Goal: Transaction & Acquisition: Purchase product/service

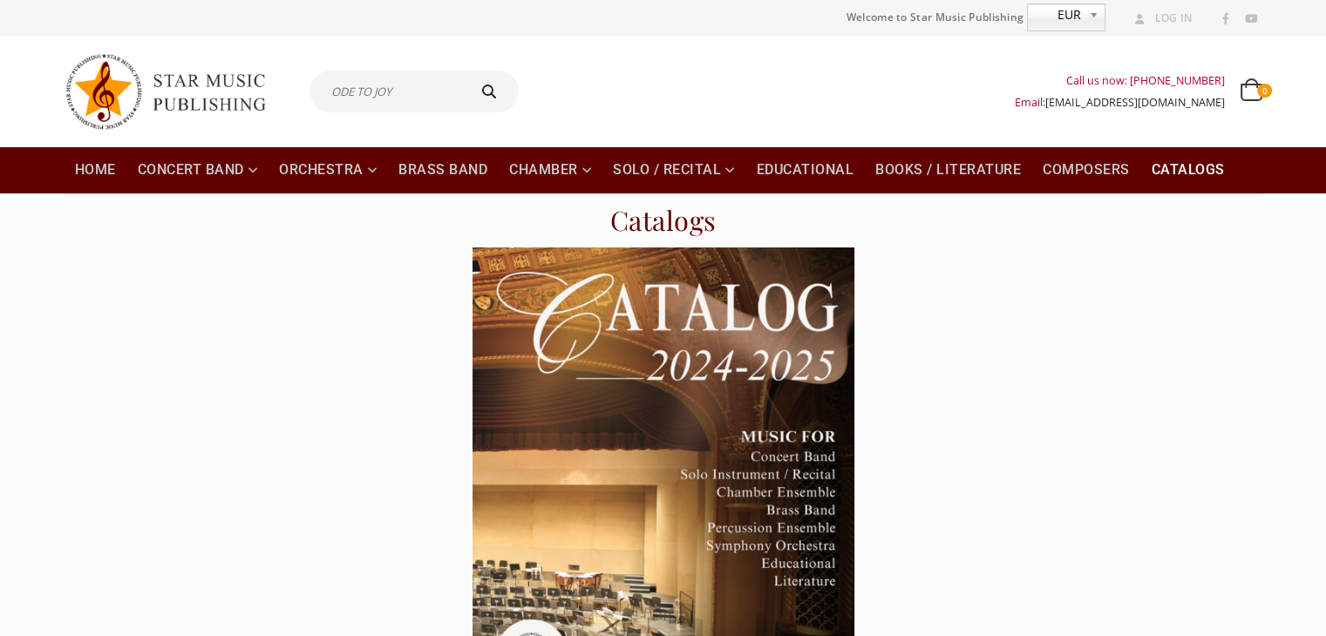
type input "ODE TO JOY"
click at [464, 71] on button "submit" at bounding box center [492, 92] width 56 height 42
type input "ODE TO JOY"
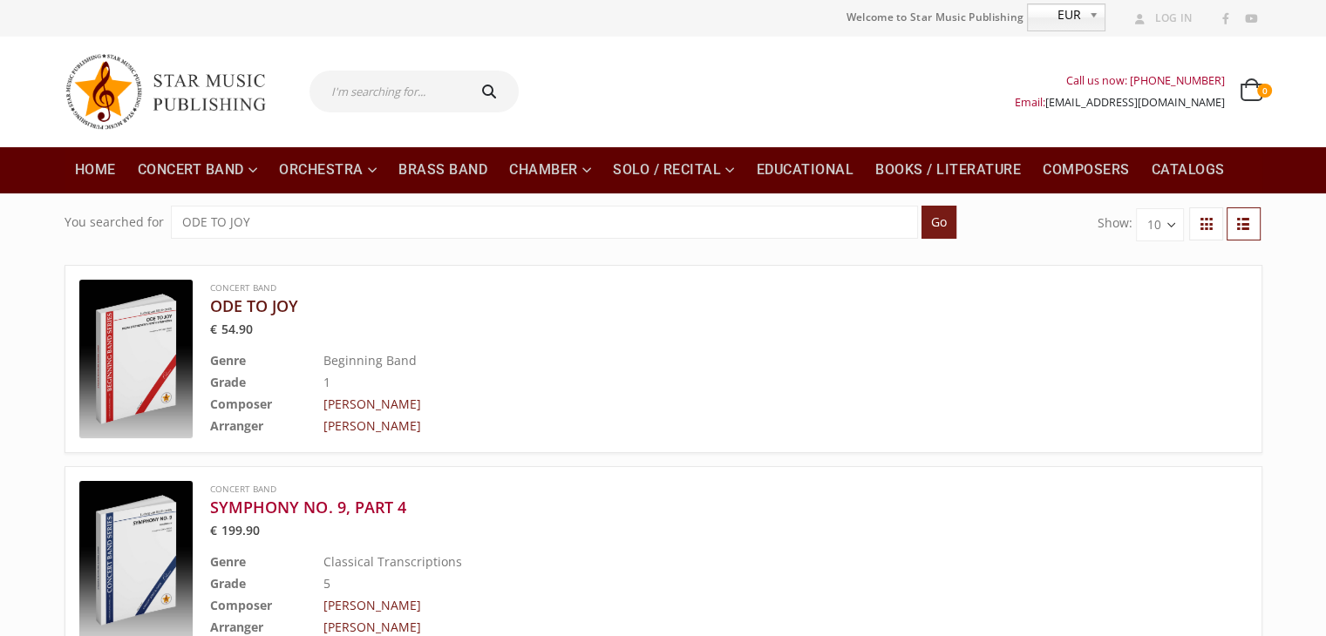
click at [276, 307] on h3 "ODE TO JOY" at bounding box center [685, 305] width 950 height 21
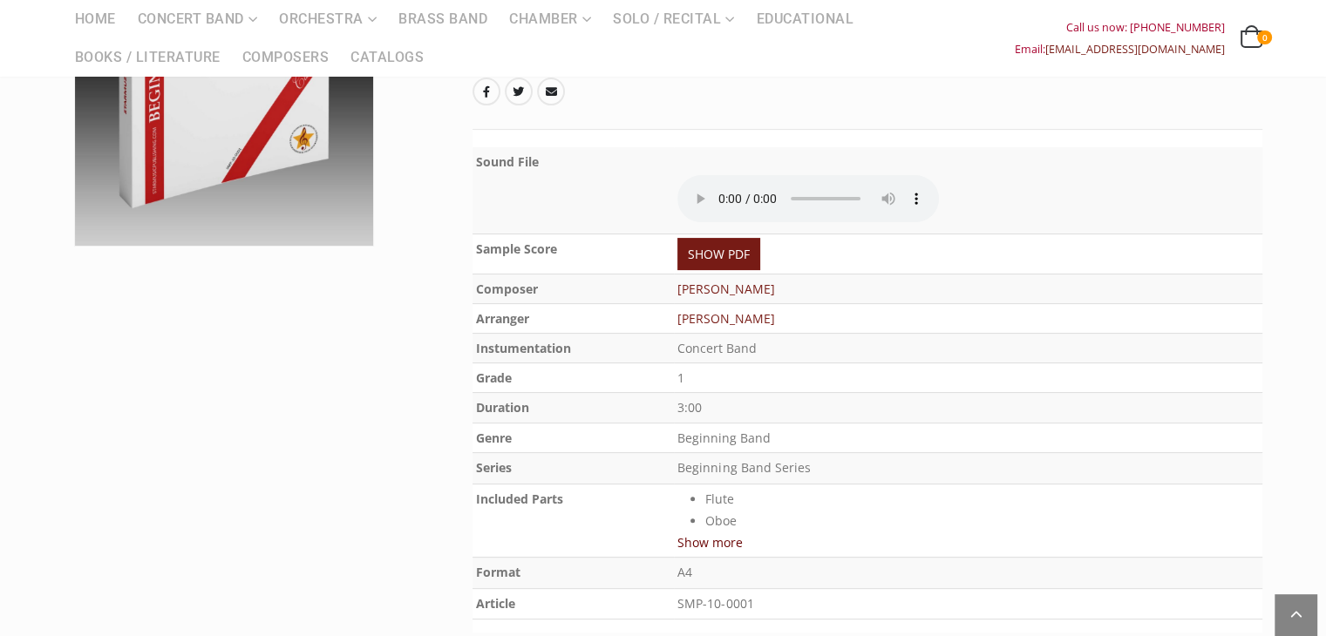
scroll to position [436, 0]
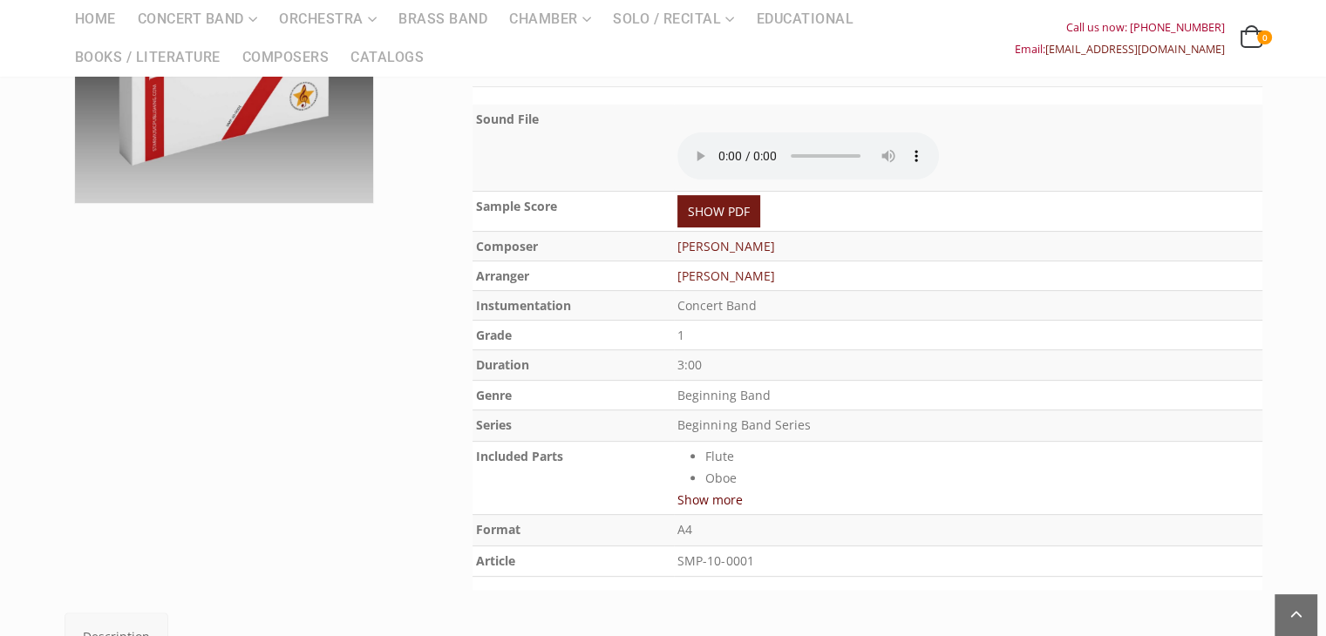
drag, startPoint x: 805, startPoint y: 304, endPoint x: 687, endPoint y: 301, distance: 118.6
click at [687, 301] on td "Concert Band" at bounding box center [968, 305] width 588 height 30
click at [788, 320] on td "1" at bounding box center [968, 335] width 588 height 30
drag, startPoint x: 778, startPoint y: 295, endPoint x: 682, endPoint y: 309, distance: 96.8
click at [682, 309] on td "Concert Band" at bounding box center [968, 305] width 588 height 30
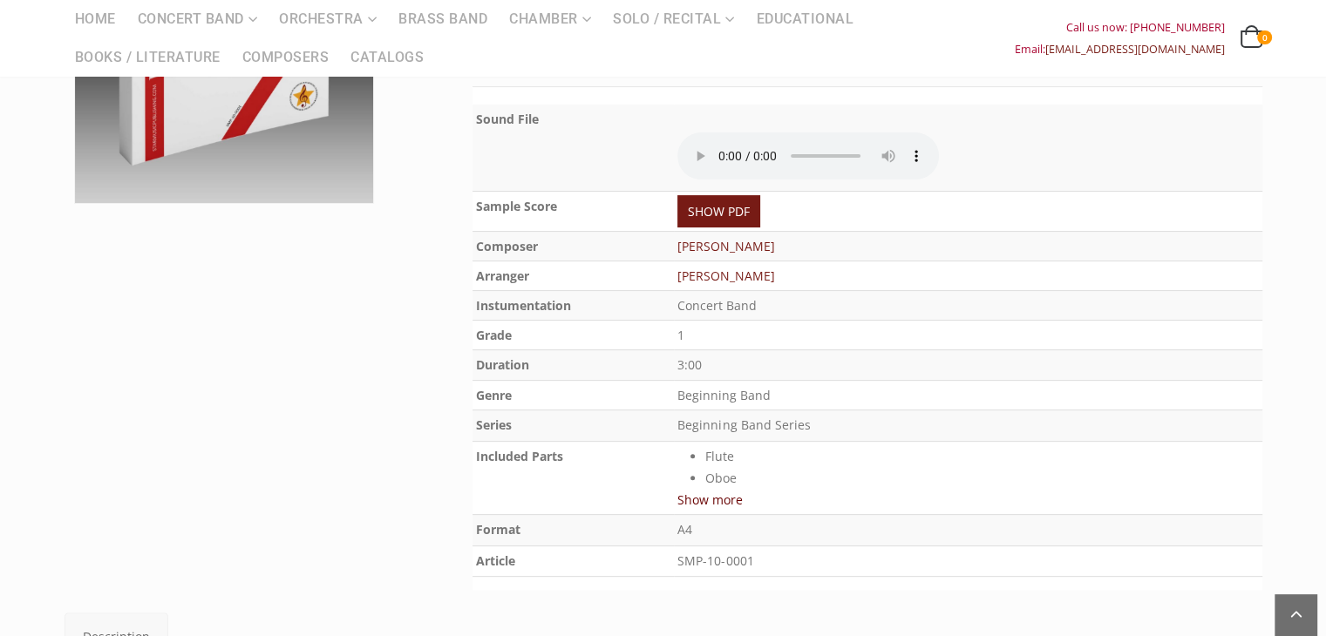
copy td "Concert Band"
